Goal: Task Accomplishment & Management: Complete application form

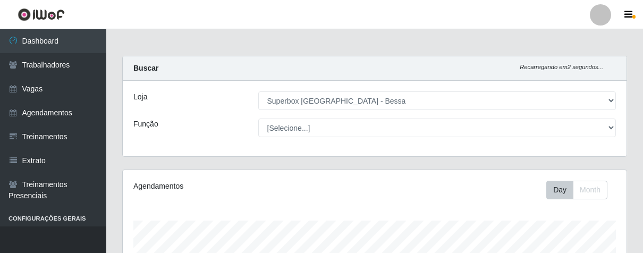
select select "206"
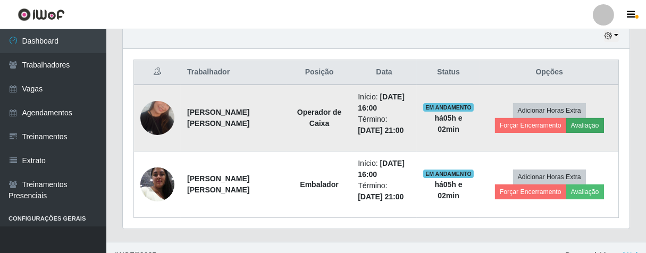
scroll to position [381, 0]
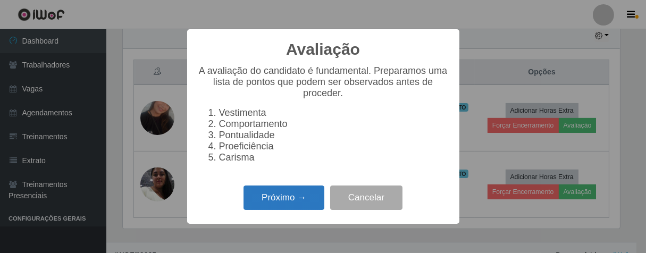
click at [295, 199] on button "Próximo →" at bounding box center [283, 197] width 81 height 25
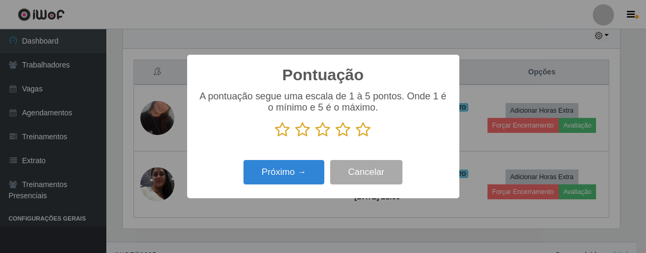
scroll to position [531254, 530977]
drag, startPoint x: 363, startPoint y: 128, endPoint x: 315, endPoint y: 156, distance: 55.7
click at [362, 128] on icon at bounding box center [363, 130] width 15 height 16
click at [356, 138] on input "radio" at bounding box center [356, 138] width 0 height 0
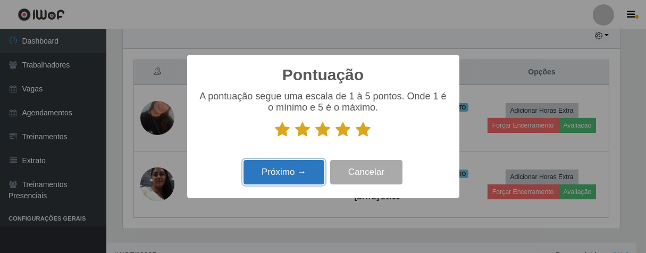
click at [287, 178] on button "Próximo →" at bounding box center [283, 172] width 81 height 25
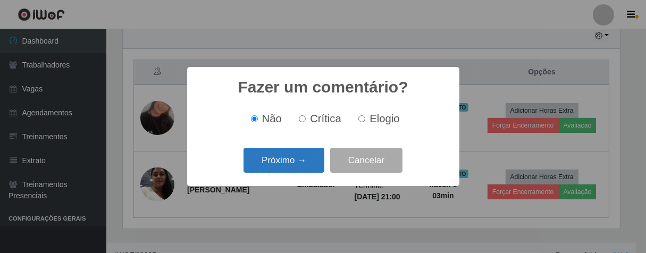
click at [302, 170] on button "Próximo →" at bounding box center [283, 160] width 81 height 25
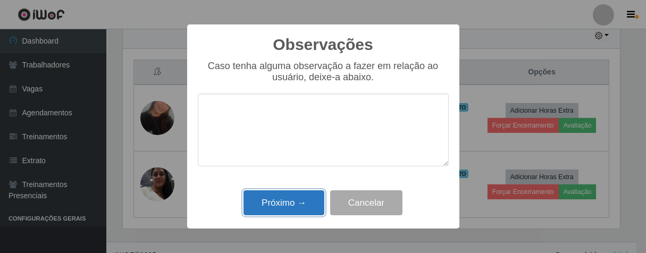
click at [310, 207] on button "Próximo →" at bounding box center [283, 202] width 81 height 25
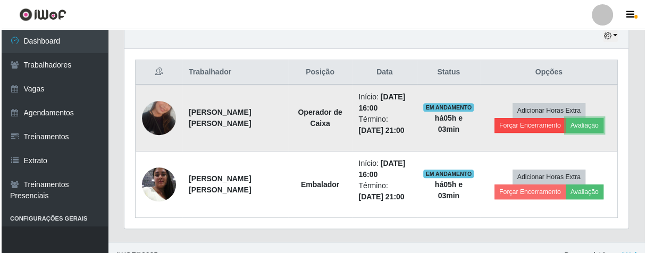
scroll to position [220, 503]
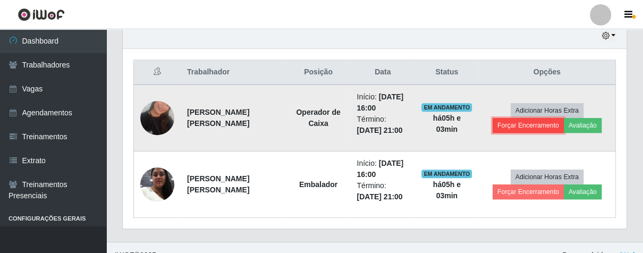
click at [540, 120] on button "Forçar Encerramento" at bounding box center [528, 125] width 71 height 15
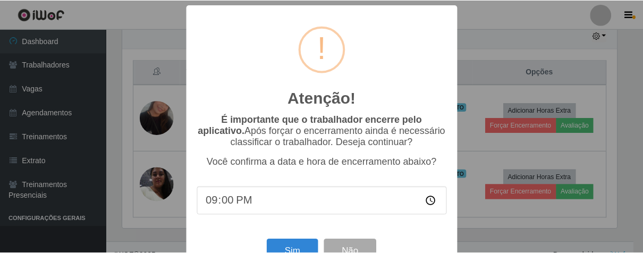
scroll to position [37, 0]
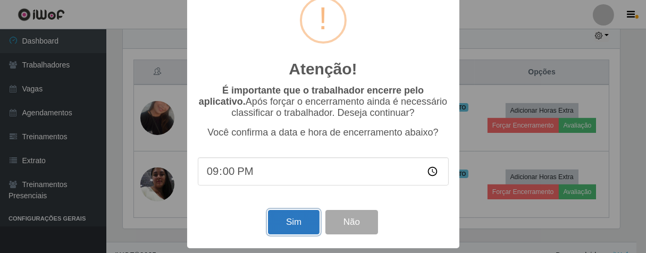
click at [293, 229] on button "Sim" at bounding box center [294, 222] width 52 height 25
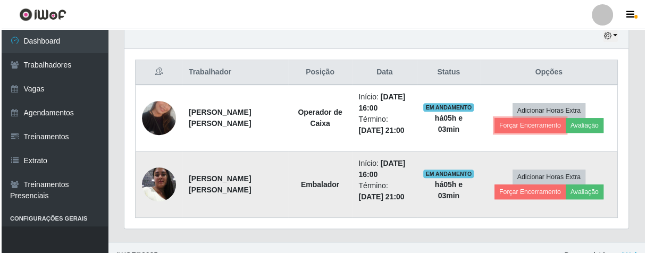
scroll to position [220, 503]
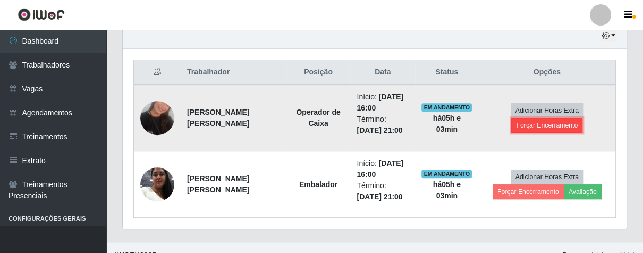
click at [521, 128] on button "Forçar Encerramento" at bounding box center [546, 125] width 71 height 15
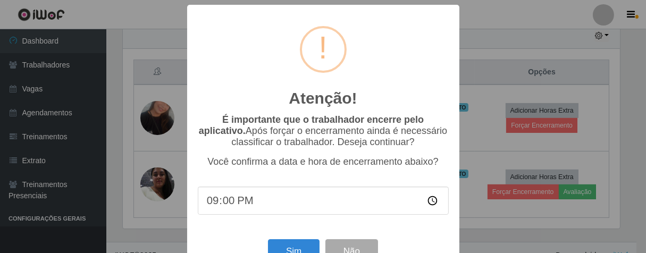
scroll to position [37, 0]
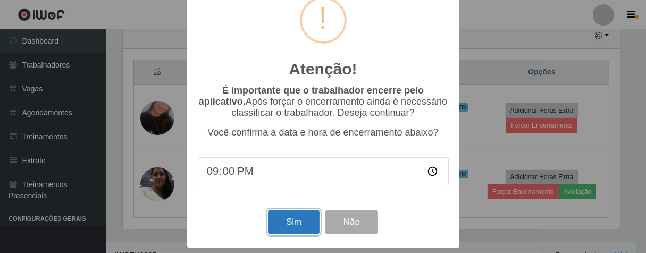
click at [289, 213] on button "Sim" at bounding box center [294, 222] width 52 height 25
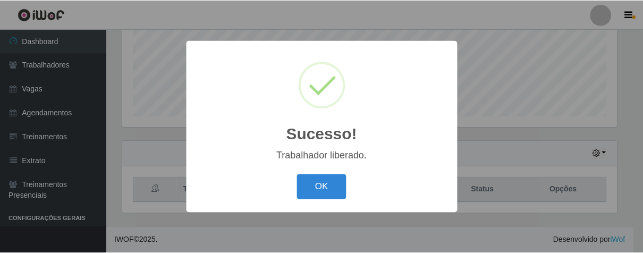
scroll to position [531254, 530977]
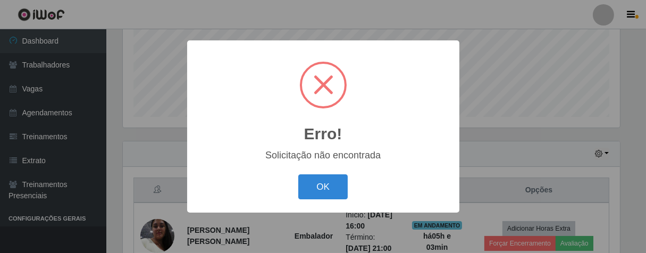
click at [340, 181] on button "OK" at bounding box center [322, 186] width 49 height 25
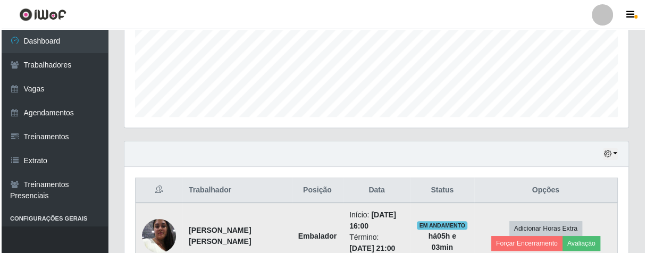
scroll to position [329, 0]
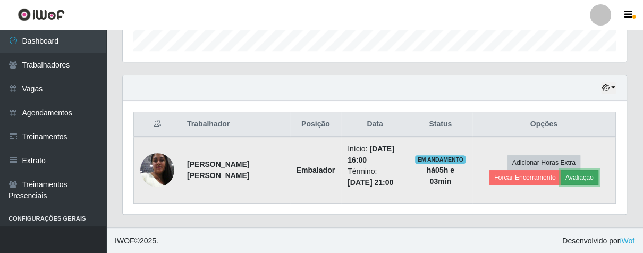
click at [570, 174] on button "Avaliação" at bounding box center [580, 177] width 38 height 15
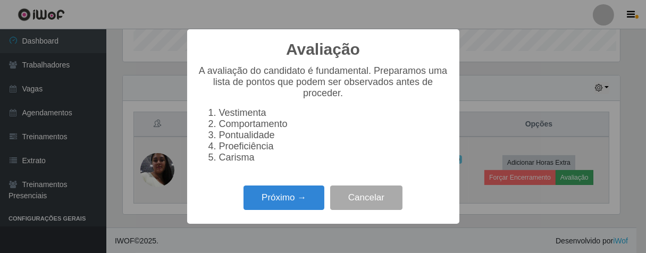
scroll to position [220, 497]
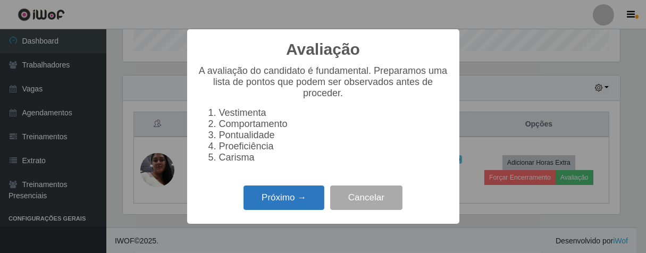
click at [272, 209] on button "Próximo →" at bounding box center [283, 197] width 81 height 25
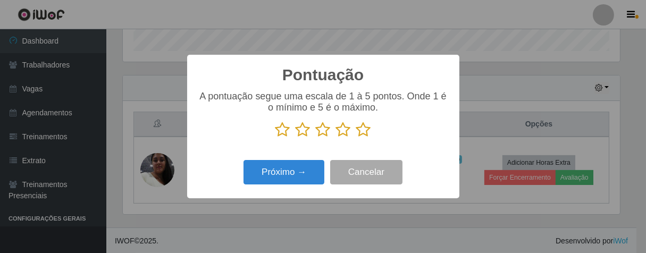
scroll to position [531254, 530977]
drag, startPoint x: 363, startPoint y: 135, endPoint x: 357, endPoint y: 138, distance: 7.1
click at [361, 135] on icon at bounding box center [363, 130] width 15 height 16
click at [356, 138] on input "radio" at bounding box center [356, 138] width 0 height 0
click at [296, 187] on div "Próximo → Cancelar" at bounding box center [323, 172] width 251 height 30
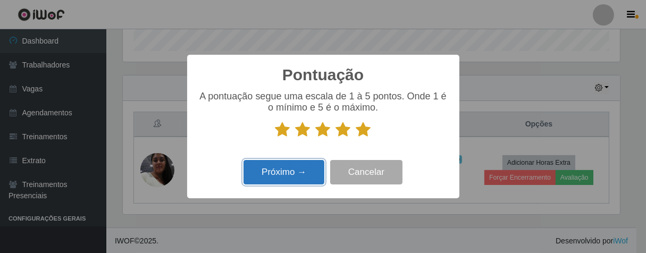
click at [301, 177] on button "Próximo →" at bounding box center [283, 172] width 81 height 25
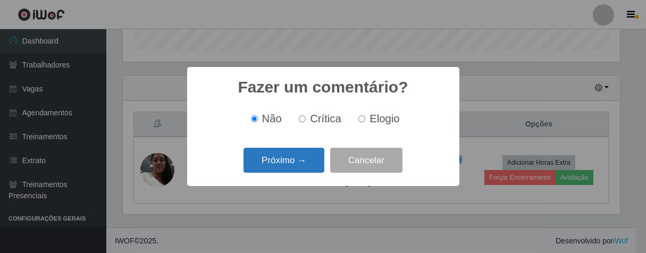
click at [284, 165] on button "Próximo →" at bounding box center [283, 160] width 81 height 25
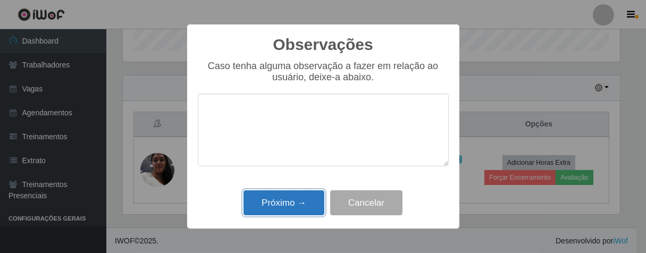
click at [292, 195] on button "Próximo →" at bounding box center [283, 202] width 81 height 25
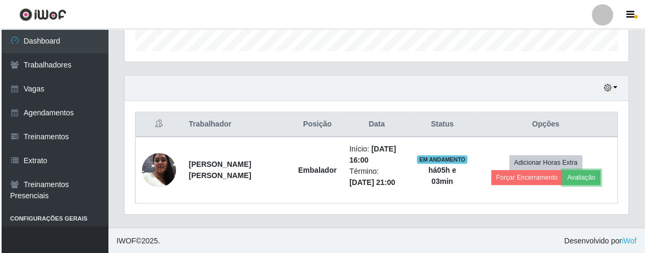
scroll to position [220, 503]
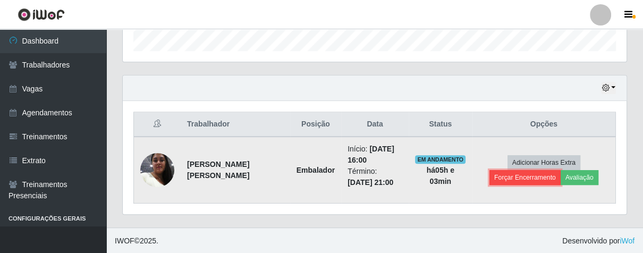
click at [502, 176] on button "Forçar Encerramento" at bounding box center [524, 177] width 71 height 15
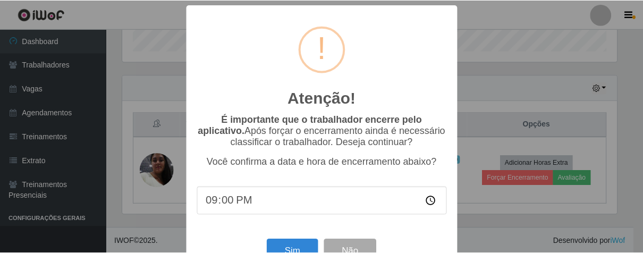
scroll to position [37, 0]
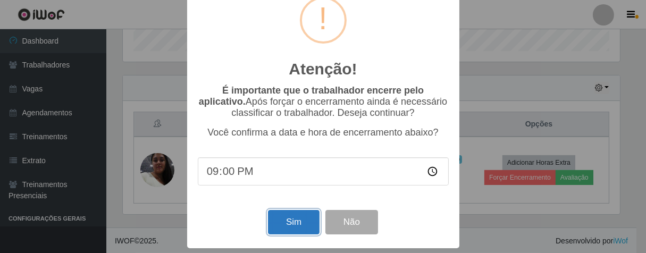
click at [292, 223] on button "Sim" at bounding box center [294, 222] width 52 height 25
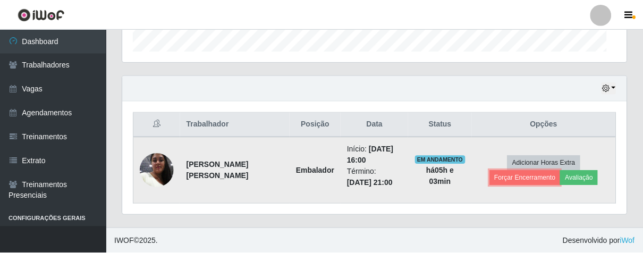
scroll to position [0, 0]
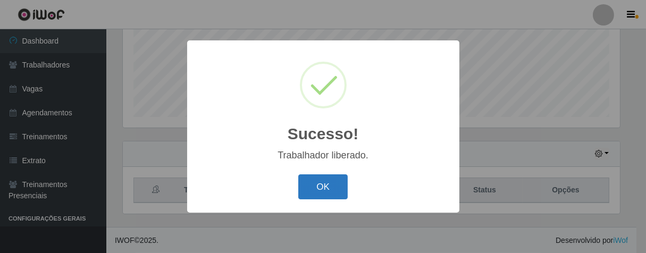
click at [326, 184] on button "OK" at bounding box center [322, 186] width 49 height 25
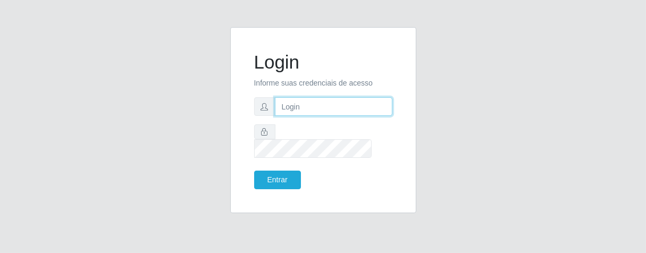
click at [289, 107] on input "text" at bounding box center [333, 106] width 117 height 19
type input "[PERSON_NAME]"
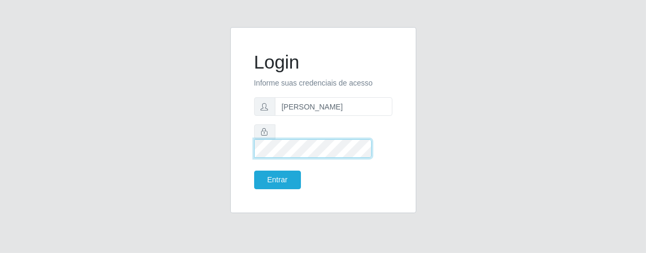
click at [254, 171] on button "Entrar" at bounding box center [277, 180] width 47 height 19
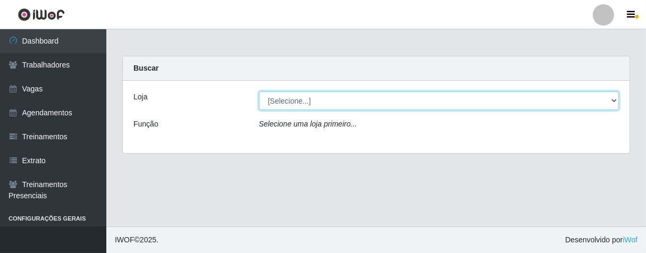
click at [368, 97] on select "[Selecione...] Superbox Brasil - Bessa" at bounding box center [439, 100] width 360 height 19
select select "206"
click at [259, 91] on select "[Selecione...] Superbox Brasil - Bessa" at bounding box center [439, 100] width 360 height 19
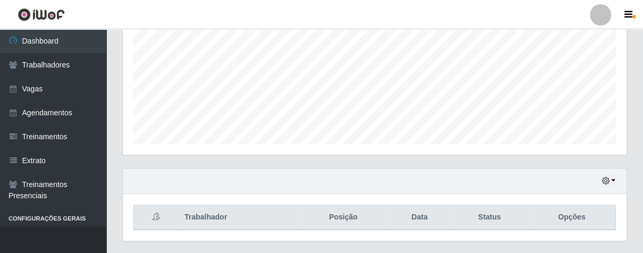
scroll to position [263, 0]
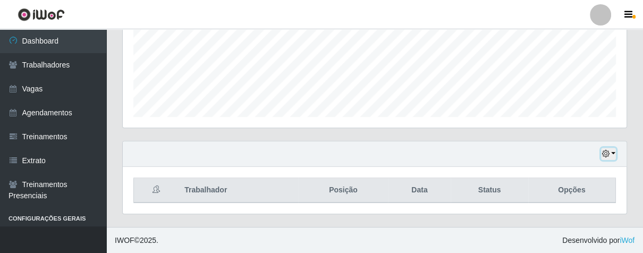
click at [605, 157] on icon "button" at bounding box center [605, 153] width 7 height 7
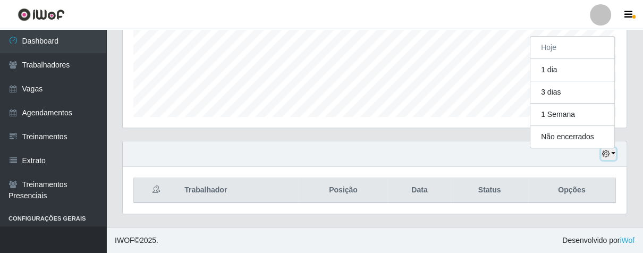
scroll to position [220, 503]
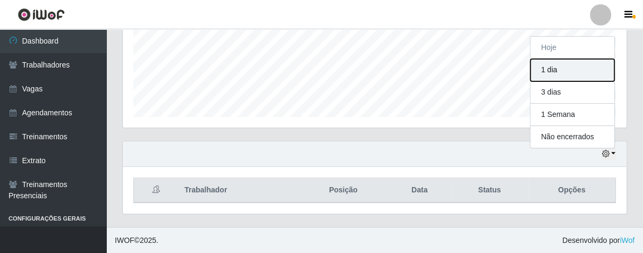
click at [565, 64] on button "1 dia" at bounding box center [572, 70] width 84 height 22
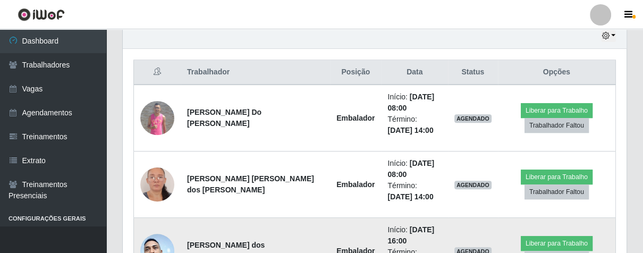
scroll to position [440, 0]
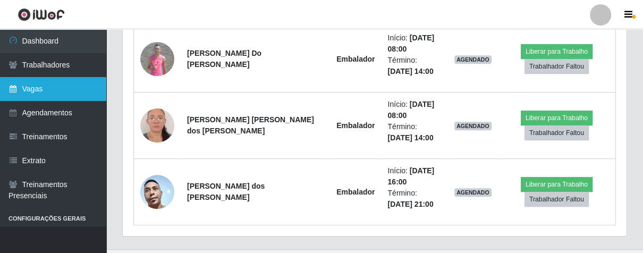
click at [57, 89] on link "Vagas" at bounding box center [53, 89] width 106 height 24
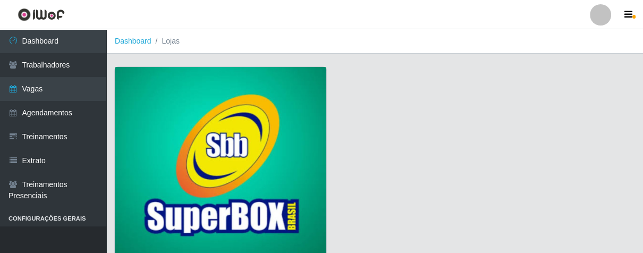
scroll to position [81, 0]
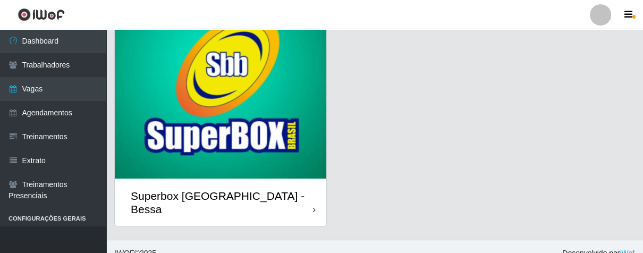
click at [309, 200] on div "Superbox [GEOGRAPHIC_DATA] - Bessa" at bounding box center [221, 203] width 212 height 48
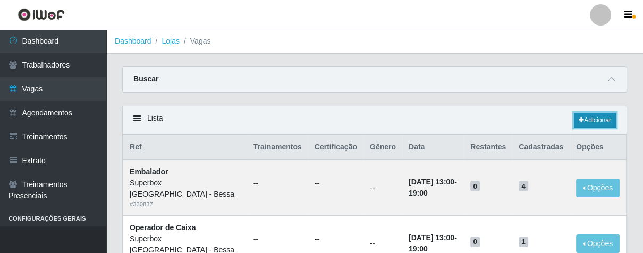
click at [590, 118] on link "Adicionar" at bounding box center [595, 120] width 42 height 15
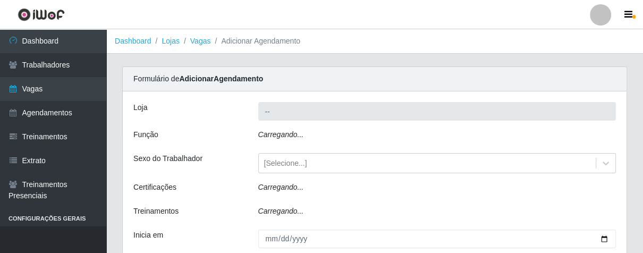
type input "Superbox [GEOGRAPHIC_DATA] - Bessa"
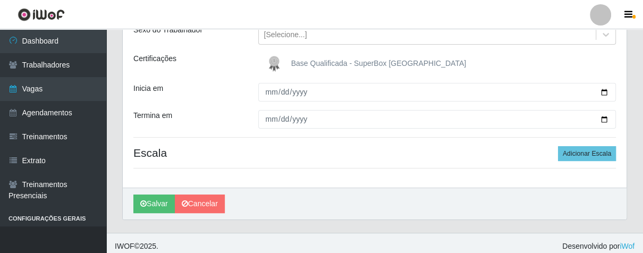
scroll to position [14, 0]
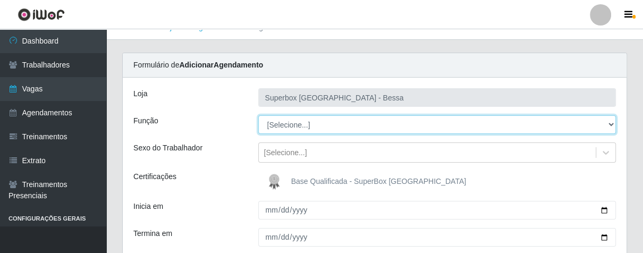
click at [374, 120] on select "[Selecione...] ASG ASG + ASG ++ Embalador Embalador + Embalador ++ Operador de …" at bounding box center [437, 124] width 358 height 19
select select "22"
click at [258, 115] on select "[Selecione...] ASG ASG + ASG ++ Embalador Embalador + Embalador ++ Operador de …" at bounding box center [437, 124] width 358 height 19
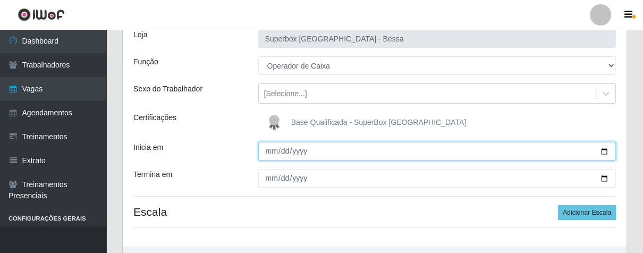
click at [267, 150] on input "Inicia em" at bounding box center [437, 151] width 358 height 19
type input "2025-08-16"
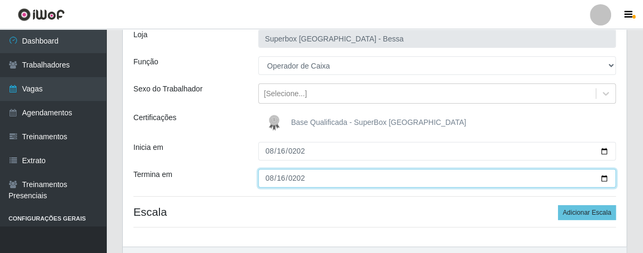
type input "2025-08-16"
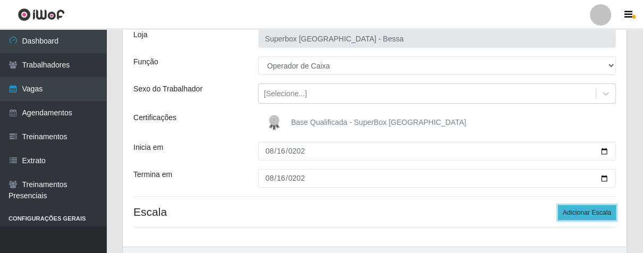
click at [579, 217] on button "Adicionar Escala" at bounding box center [587, 212] width 58 height 15
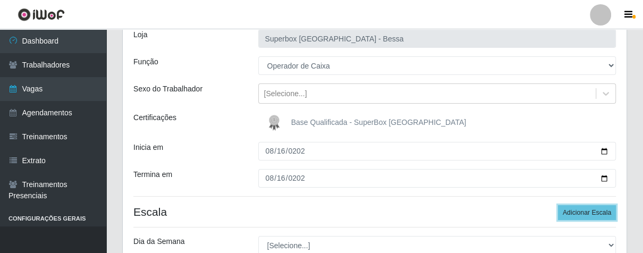
scroll to position [250, 0]
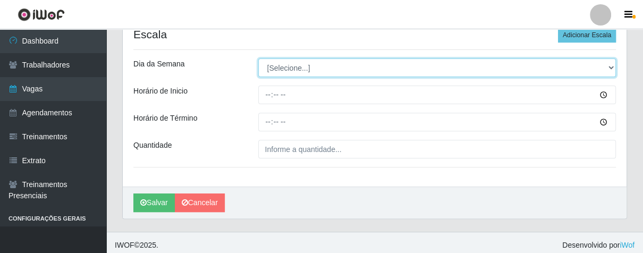
click at [311, 63] on select "[Selecione...] Segunda Terça Quarta Quinta Sexta Sábado Domingo" at bounding box center [437, 67] width 358 height 19
select select "6"
click at [258, 58] on select "[Selecione...] Segunda Terça Quarta Quinta Sexta Sábado Domingo" at bounding box center [437, 67] width 358 height 19
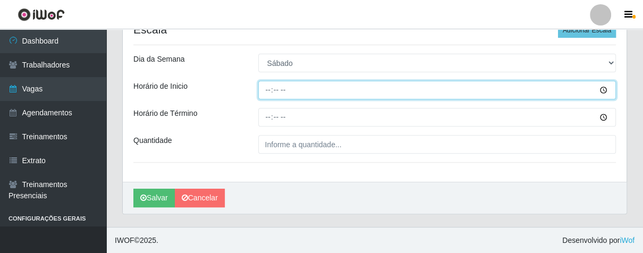
click at [269, 92] on input "Horário de Inicio" at bounding box center [437, 90] width 358 height 19
type input "07:00"
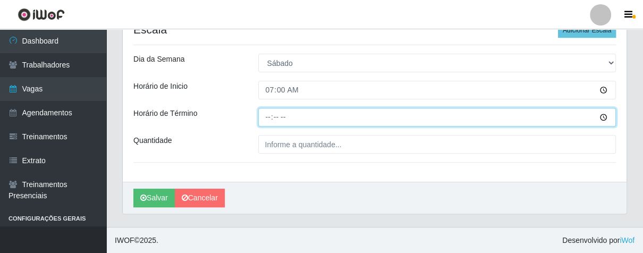
type input "13:00"
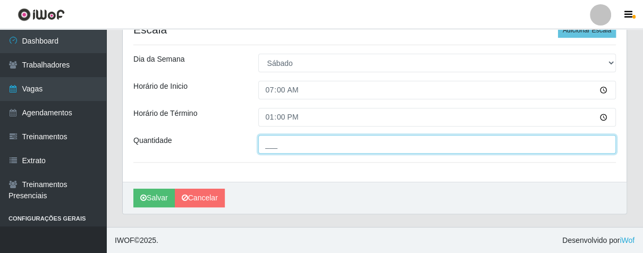
click at [308, 139] on input "___" at bounding box center [437, 144] width 358 height 19
type input "01_"
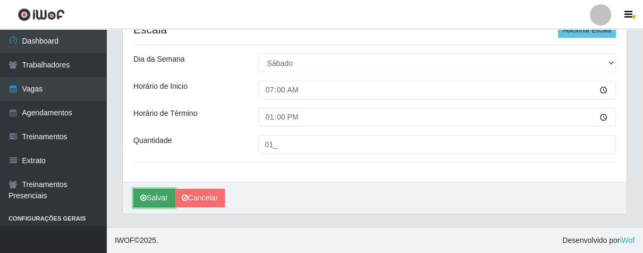
click at [144, 204] on button "Salvar" at bounding box center [153, 198] width 41 height 19
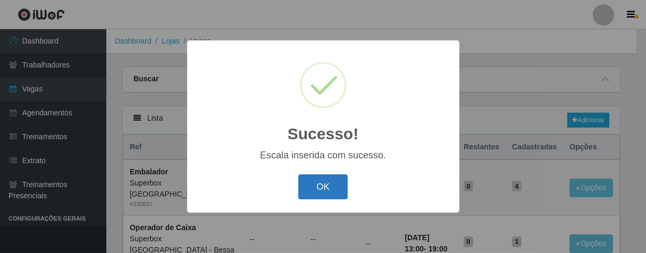
click at [335, 180] on button "OK" at bounding box center [322, 186] width 49 height 25
